Goal: Task Accomplishment & Management: Use online tool/utility

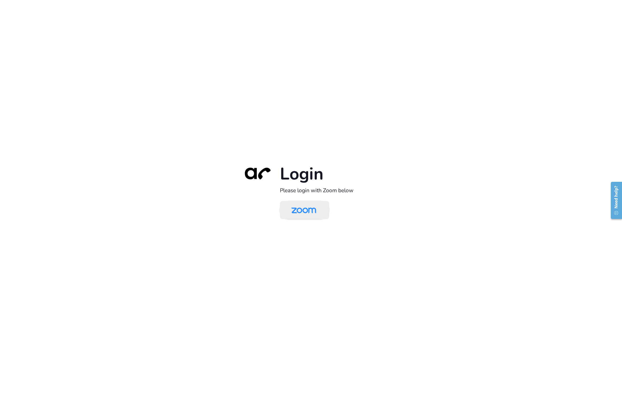
click at [293, 213] on img at bounding box center [304, 210] width 36 height 17
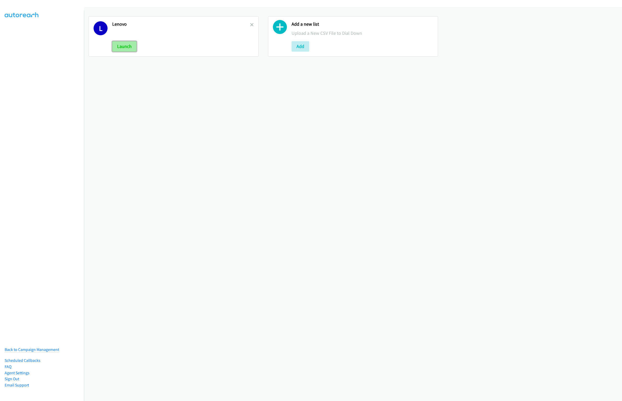
click at [127, 46] on button "Launch" at bounding box center [124, 46] width 24 height 10
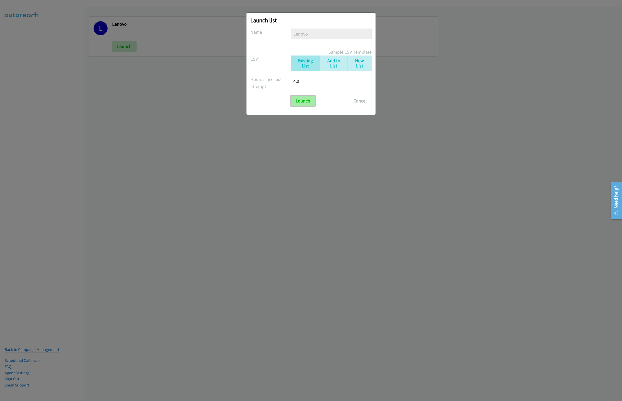
click at [310, 104] on input "Launch" at bounding box center [303, 101] width 24 height 10
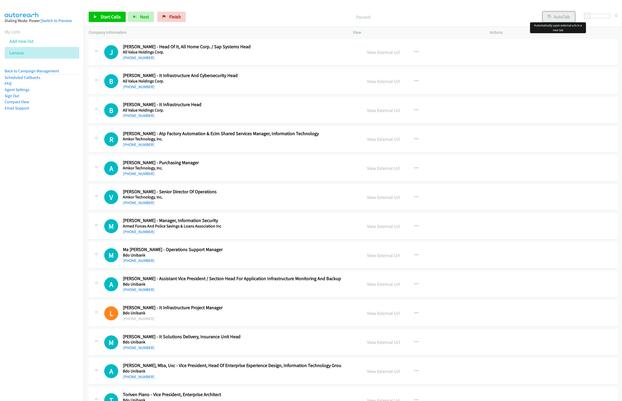
click at [554, 18] on button "AutoTab" at bounding box center [559, 17] width 32 height 10
click at [108, 15] on span "Start Calls" at bounding box center [111, 17] width 20 height 6
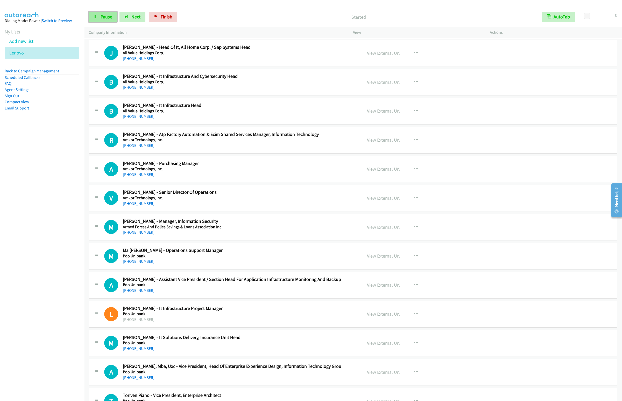
click at [102, 17] on span "Pause" at bounding box center [107, 17] width 12 height 6
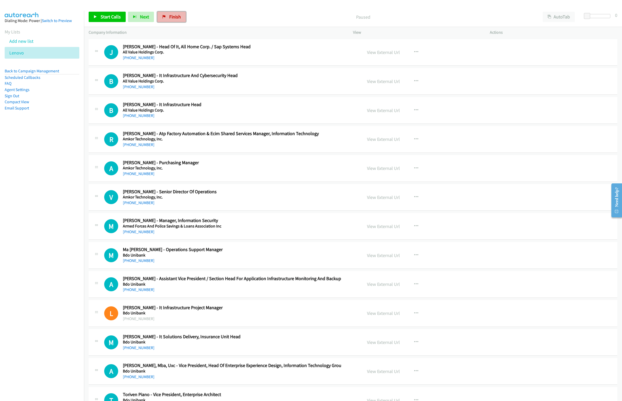
click at [174, 16] on span "Finish" at bounding box center [175, 17] width 12 height 6
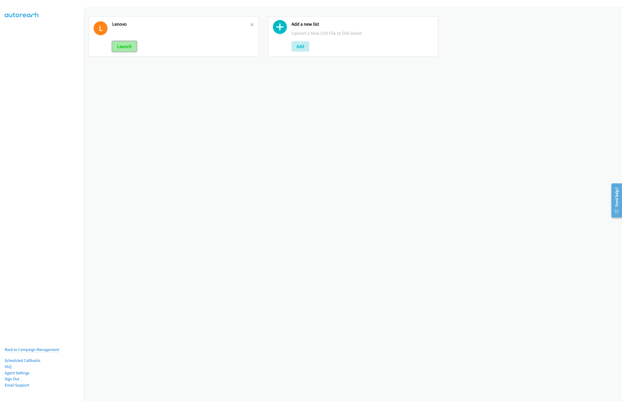
click at [125, 45] on button "Launch" at bounding box center [124, 46] width 24 height 10
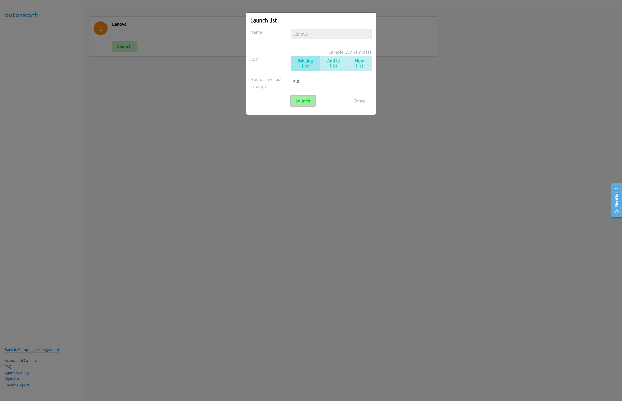
click at [307, 100] on input "Launch" at bounding box center [303, 101] width 24 height 10
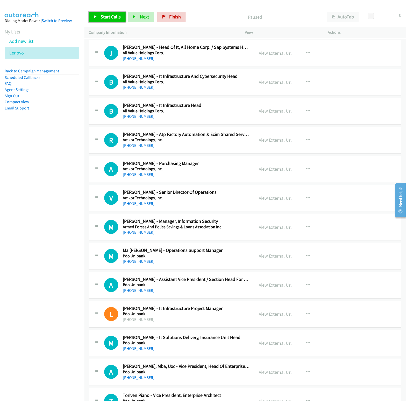
click at [102, 15] on span "Start Calls" at bounding box center [111, 17] width 20 height 6
click at [55, 201] on nav "Dialing Mode: Power | Switch to Preview My Lists Add new list Lenovo Back to Ca…" at bounding box center [42, 211] width 84 height 401
drag, startPoint x: 163, startPoint y: 14, endPoint x: 335, endPoint y: 23, distance: 172.5
click at [163, 14] on span "Finish" at bounding box center [167, 17] width 12 height 6
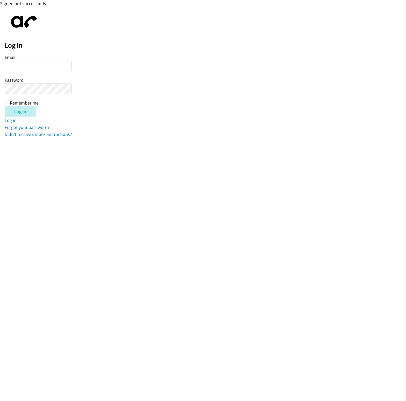
click at [202, 96] on form "Email Password Remember me Log in" at bounding box center [205, 84] width 401 height 63
click at [293, 138] on html "Signed out successfully. Log in Email Password Remember me Log in Log in Forgot…" at bounding box center [203, 69] width 406 height 138
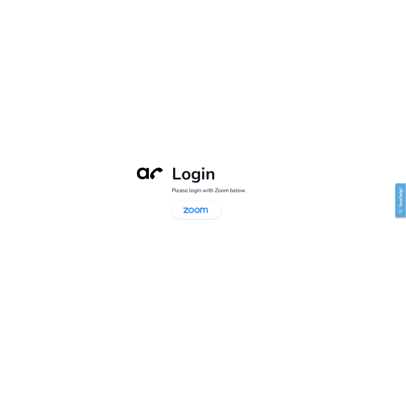
click at [283, 109] on div "Login Please login with Zoom below" at bounding box center [203, 200] width 406 height 401
click at [190, 214] on img at bounding box center [196, 210] width 36 height 17
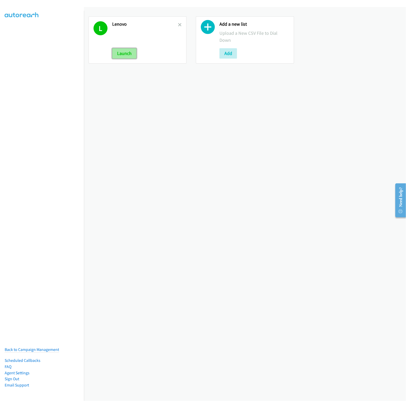
click at [124, 53] on button "Launch" at bounding box center [124, 53] width 24 height 10
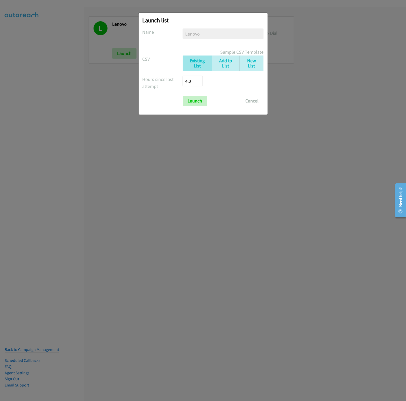
click at [194, 94] on form "No phone fields were returned for that Report or List View Please upload a csv …" at bounding box center [202, 66] width 121 height 77
click at [194, 98] on input "Launch" at bounding box center [195, 101] width 24 height 10
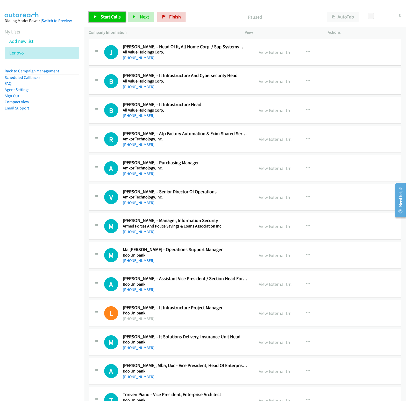
click at [107, 16] on span "Start Calls" at bounding box center [111, 17] width 20 height 6
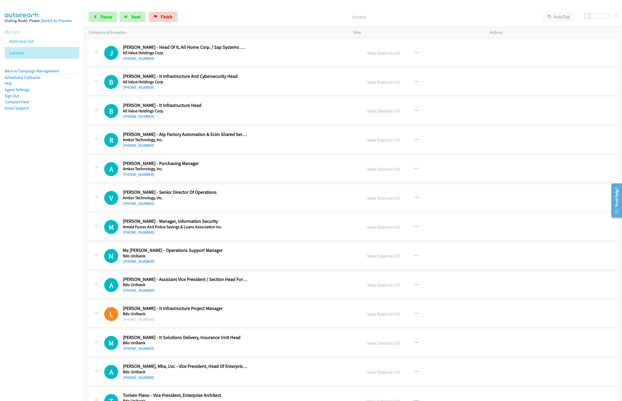
drag, startPoint x: 16, startPoint y: 94, endPoint x: 170, endPoint y: 92, distance: 153.9
click at [16, 94] on link "Sign Out" at bounding box center [12, 95] width 15 height 5
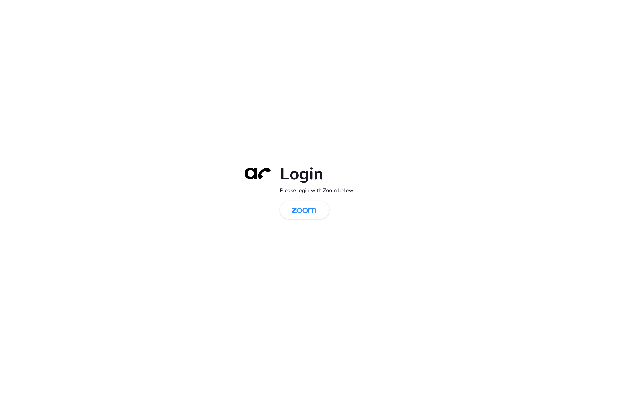
drag, startPoint x: 309, startPoint y: 216, endPoint x: 56, endPoint y: 222, distance: 252.4
click at [309, 216] on img at bounding box center [304, 210] width 36 height 17
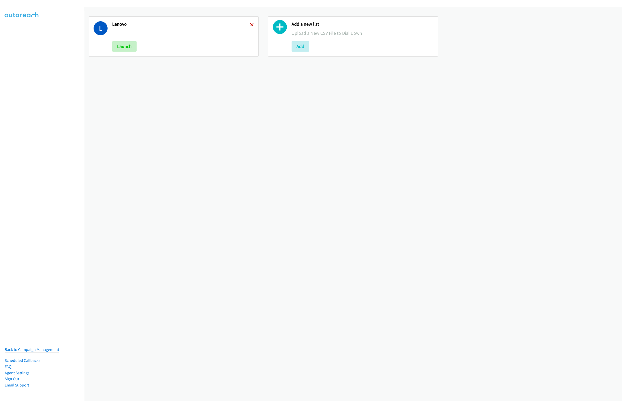
click at [250, 25] on icon at bounding box center [252, 25] width 4 height 4
click at [104, 52] on div at bounding box center [101, 36] width 14 height 30
click at [127, 60] on div "Add a new list Upload a New CSV File to Dial Down Add" at bounding box center [173, 36] width 179 height 49
click at [122, 43] on button "Add" at bounding box center [121, 46] width 18 height 10
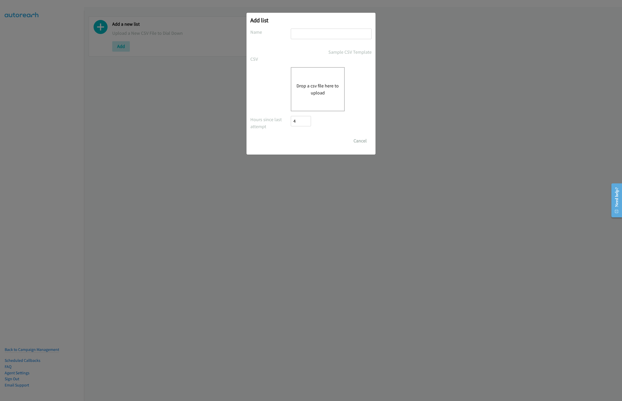
click at [296, 34] on input "text" at bounding box center [331, 33] width 81 height 11
type input "Lenovo"
click at [310, 83] on button "Drop a csv file here to upload" at bounding box center [317, 89] width 42 height 14
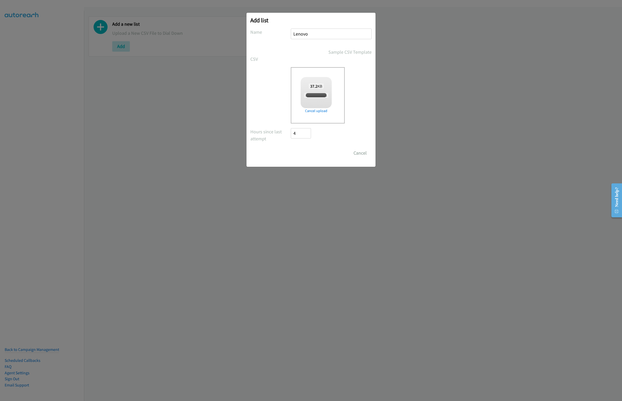
checkbox input "true"
click at [307, 156] on input "Save List" at bounding box center [304, 153] width 27 height 10
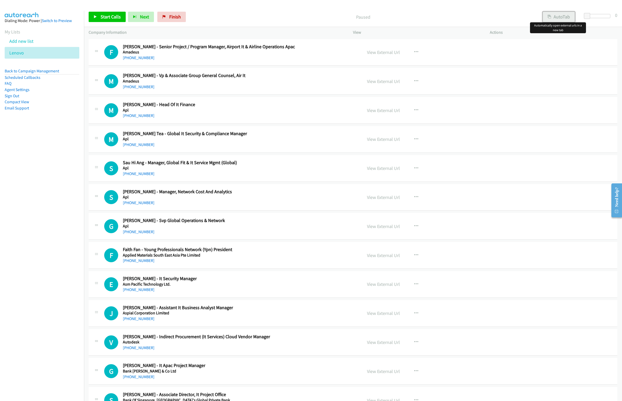
click at [550, 18] on icon "button" at bounding box center [549, 17] width 4 height 4
click at [111, 15] on span "Start Calls" at bounding box center [111, 17] width 20 height 6
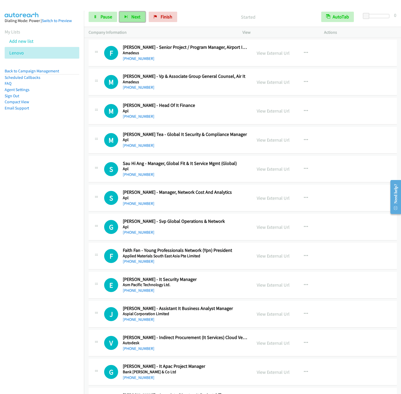
click at [129, 21] on button "Next" at bounding box center [132, 17] width 26 height 10
click at [119, 12] on button "Next" at bounding box center [132, 17] width 26 height 10
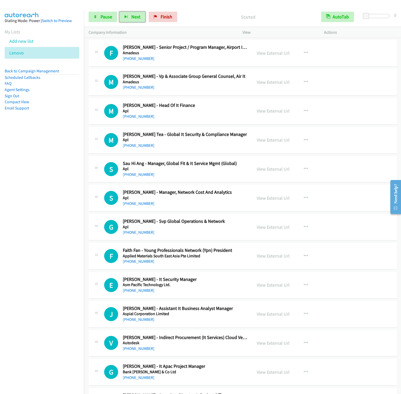
click at [119, 12] on button "Next" at bounding box center [132, 17] width 26 height 10
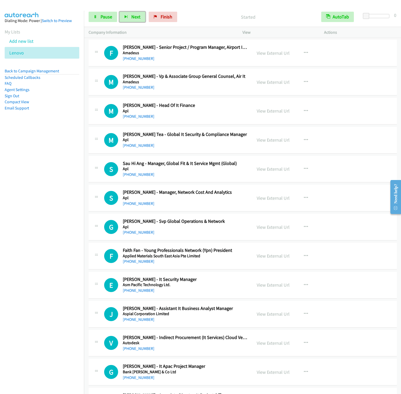
click at [119, 12] on button "Next" at bounding box center [132, 17] width 26 height 10
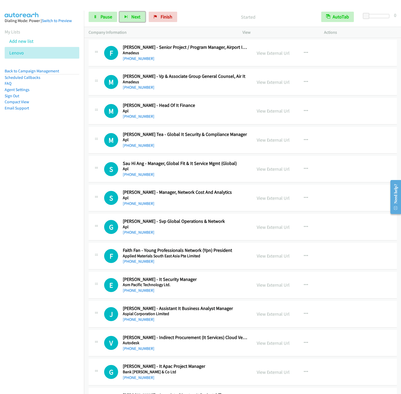
click at [119, 12] on button "Next" at bounding box center [132, 17] width 26 height 10
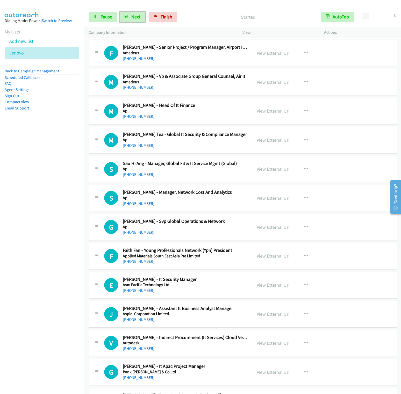
click at [119, 12] on button "Next" at bounding box center [132, 17] width 26 height 10
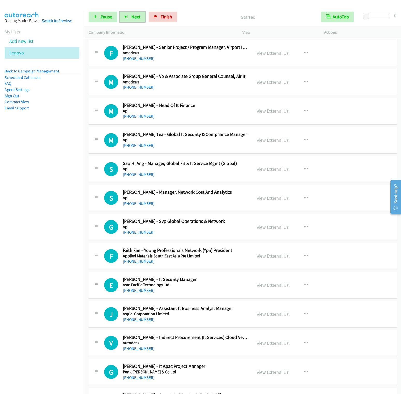
click at [119, 12] on button "Next" at bounding box center [132, 17] width 26 height 10
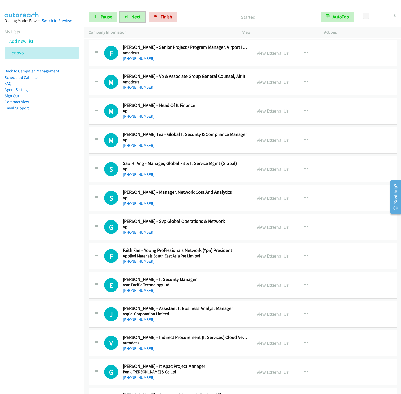
click at [119, 12] on button "Next" at bounding box center [132, 17] width 26 height 10
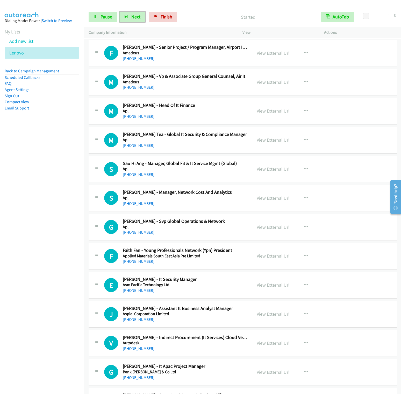
click at [119, 12] on button "Next" at bounding box center [132, 17] width 26 height 10
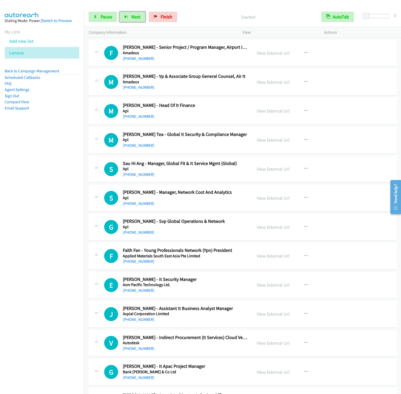
click at [119, 12] on button "Next" at bounding box center [132, 17] width 26 height 10
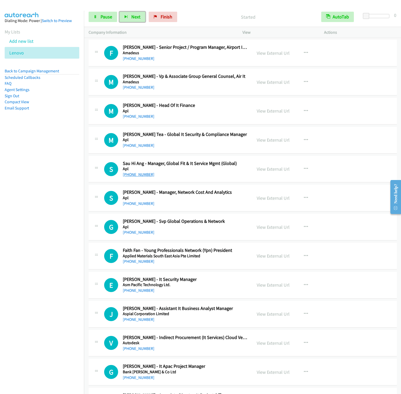
click at [119, 12] on button "Next" at bounding box center [132, 17] width 26 height 10
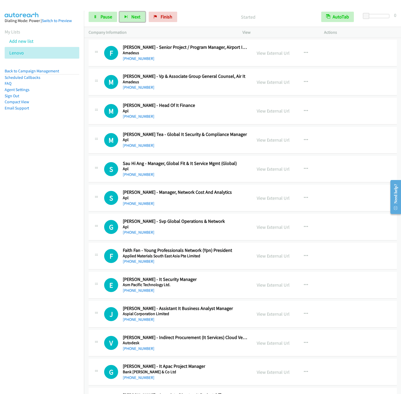
click at [119, 12] on button "Next" at bounding box center [132, 17] width 26 height 10
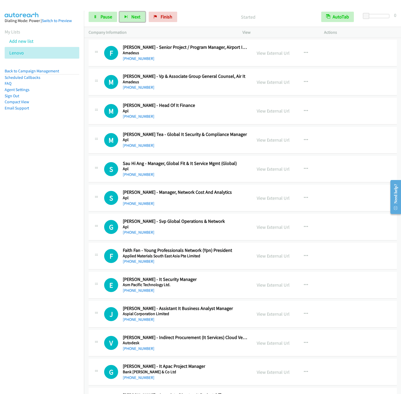
click at [119, 12] on button "Next" at bounding box center [132, 17] width 26 height 10
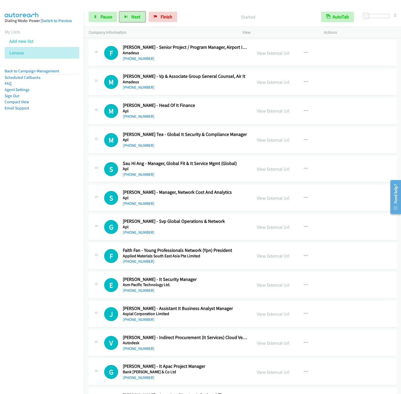
click at [119, 12] on button "Next" at bounding box center [132, 17] width 26 height 10
click at [133, 25] on div "Start Calls Pause Next Finish Started AutoTab AutoTab 0" at bounding box center [242, 17] width 317 height 20
click at [134, 19] on span "Next" at bounding box center [135, 17] width 9 height 6
click at [119, 12] on button "Next" at bounding box center [132, 17] width 26 height 10
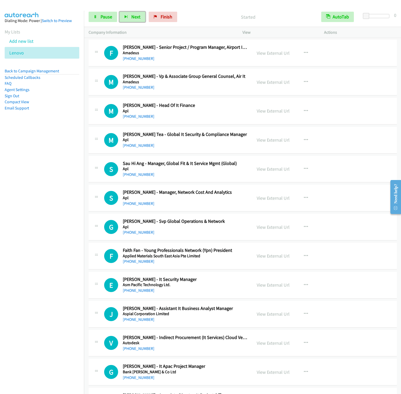
click at [119, 12] on button "Next" at bounding box center [132, 17] width 26 height 10
click at [56, 194] on nav "Dialing Mode: Power | Switch to Preview My Lists Add new list [GEOGRAPHIC_DATA]…" at bounding box center [42, 208] width 84 height 394
click at [131, 12] on button "Next" at bounding box center [132, 17] width 26 height 10
click at [119, 12] on button "Next" at bounding box center [132, 17] width 26 height 10
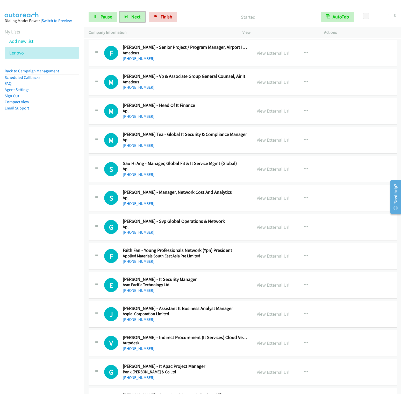
click at [119, 12] on button "Next" at bounding box center [132, 17] width 26 height 10
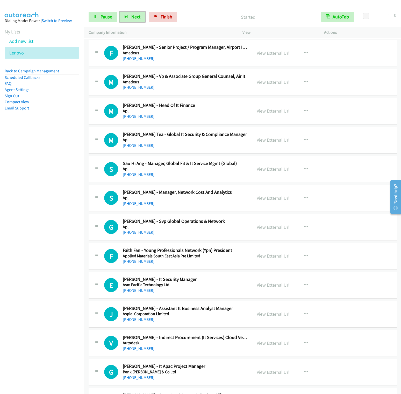
click at [119, 12] on button "Next" at bounding box center [132, 17] width 26 height 10
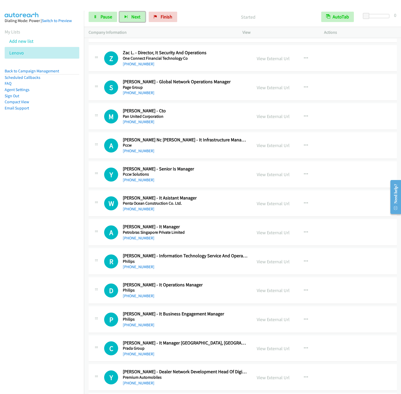
scroll to position [4042, 0]
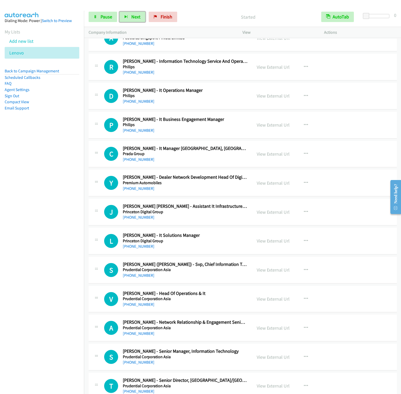
click at [119, 12] on button "Next" at bounding box center [132, 17] width 26 height 10
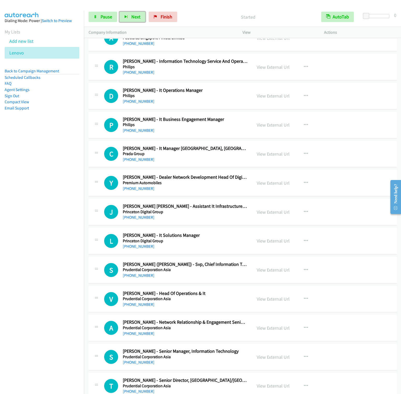
click at [119, 12] on button "Next" at bounding box center [132, 17] width 26 height 10
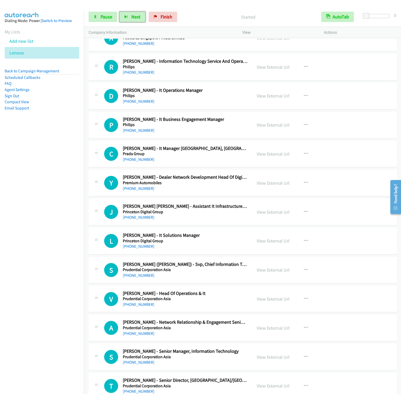
click at [119, 12] on button "Next" at bounding box center [132, 17] width 26 height 10
click at [135, 18] on span "Next" at bounding box center [135, 17] width 9 height 6
click at [119, 12] on button "Next" at bounding box center [132, 17] width 26 height 10
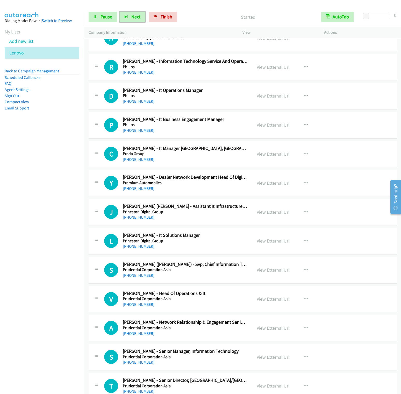
click at [119, 12] on button "Next" at bounding box center [132, 17] width 26 height 10
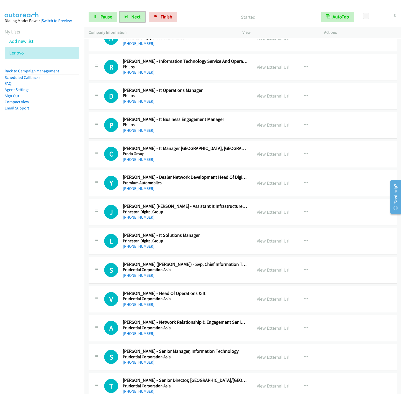
click at [119, 12] on button "Next" at bounding box center [132, 17] width 26 height 10
click at [127, 12] on button "Next" at bounding box center [132, 17] width 26 height 10
click at [119, 12] on button "Next" at bounding box center [132, 17] width 26 height 10
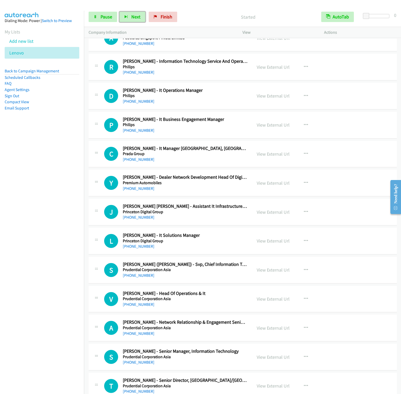
click at [119, 12] on button "Next" at bounding box center [132, 17] width 26 height 10
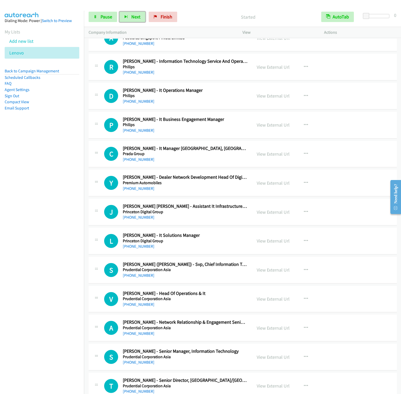
click at [119, 12] on button "Next" at bounding box center [132, 17] width 26 height 10
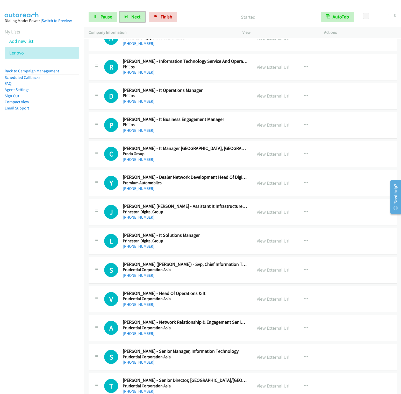
click at [119, 12] on button "Next" at bounding box center [132, 17] width 26 height 10
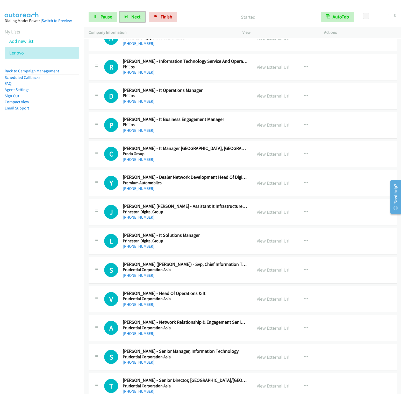
click at [119, 12] on button "Next" at bounding box center [132, 17] width 26 height 10
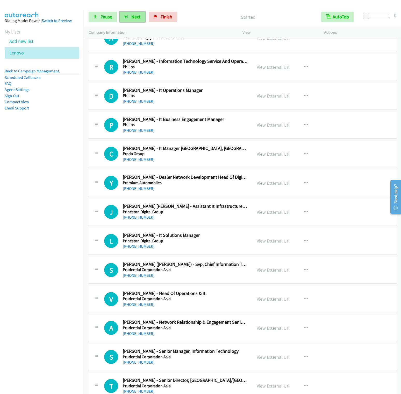
click at [137, 22] on button "Next" at bounding box center [132, 17] width 26 height 10
click at [119, 12] on button "Next" at bounding box center [132, 17] width 26 height 10
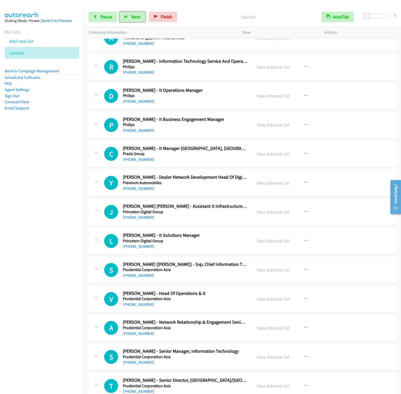
click at [119, 12] on button "Next" at bounding box center [132, 17] width 26 height 10
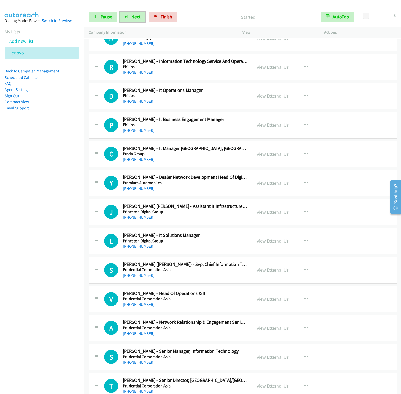
click at [119, 12] on button "Next" at bounding box center [132, 17] width 26 height 10
click at [29, 179] on nav "Dialing Mode: Power | Switch to Preview My Lists Add new list [GEOGRAPHIC_DATA]…" at bounding box center [42, 208] width 84 height 394
click at [131, 22] on button "Next" at bounding box center [132, 17] width 26 height 10
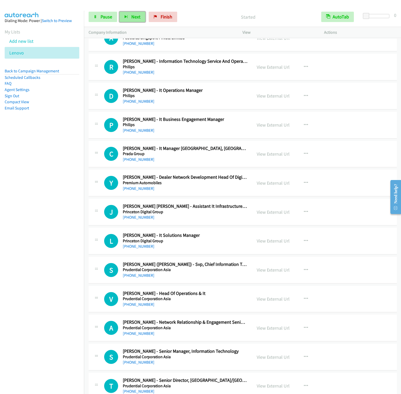
click at [119, 12] on button "Next" at bounding box center [132, 17] width 26 height 10
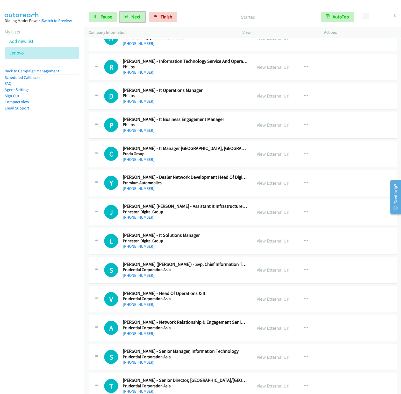
click at [119, 12] on button "Next" at bounding box center [132, 17] width 26 height 10
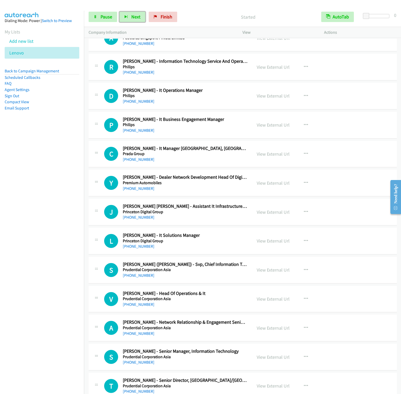
click at [119, 12] on button "Next" at bounding box center [132, 17] width 26 height 10
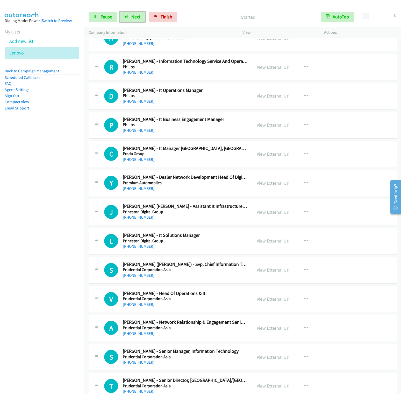
click at [119, 12] on button "Next" at bounding box center [132, 17] width 26 height 10
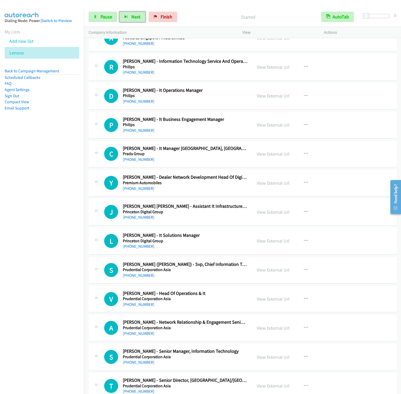
click at [119, 12] on button "Next" at bounding box center [132, 17] width 26 height 10
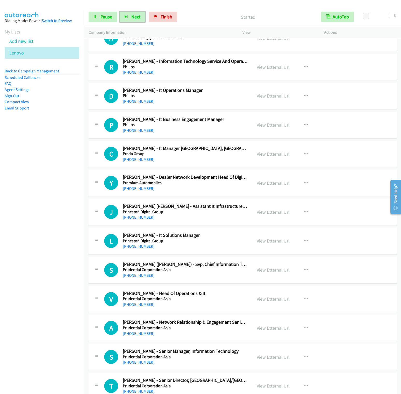
click at [119, 12] on button "Next" at bounding box center [132, 17] width 26 height 10
drag, startPoint x: 163, startPoint y: 20, endPoint x: 232, endPoint y: 24, distance: 68.5
click at [163, 20] on link "Finish" at bounding box center [163, 17] width 28 height 10
